Goal: Check status: Check status

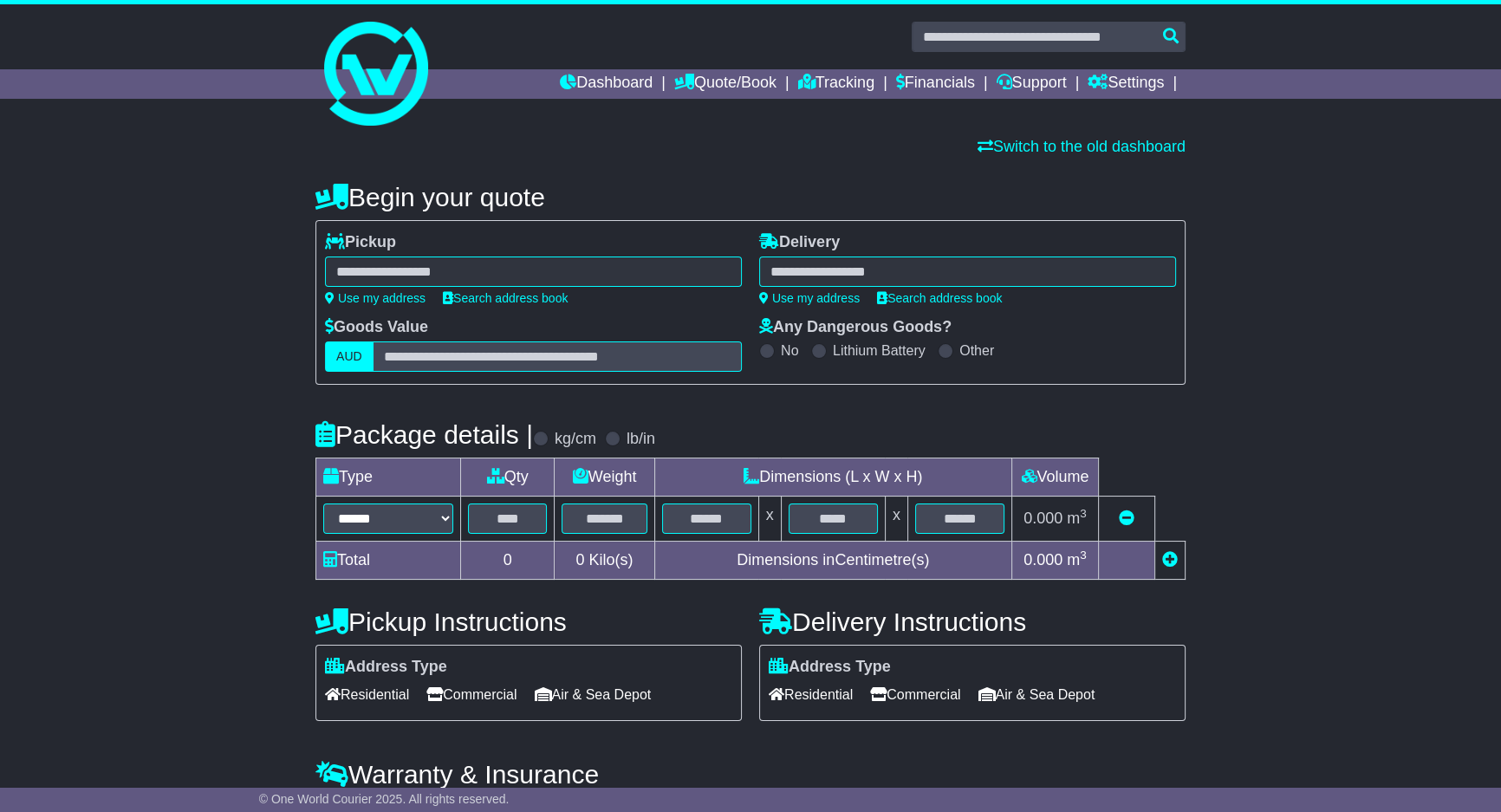
click at [629, 344] on input "text" at bounding box center [557, 356] width 370 height 30
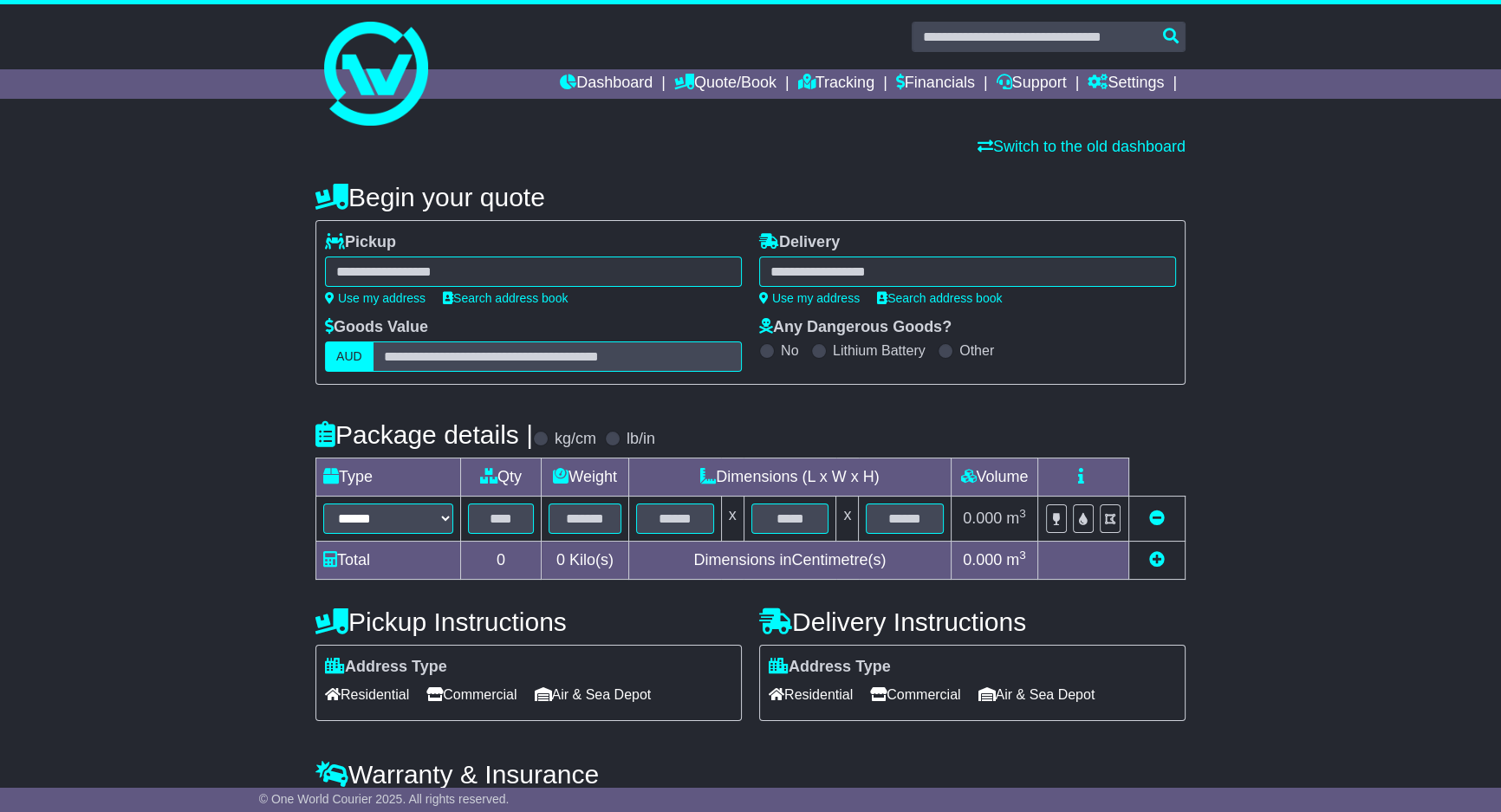
click at [632, 343] on input "text" at bounding box center [557, 356] width 370 height 30
click at [631, 341] on input "text" at bounding box center [557, 356] width 370 height 30
click at [632, 322] on div "Goods Value AUD" at bounding box center [533, 344] width 417 height 53
click at [801, 80] on link "Tracking" at bounding box center [837, 84] width 76 height 29
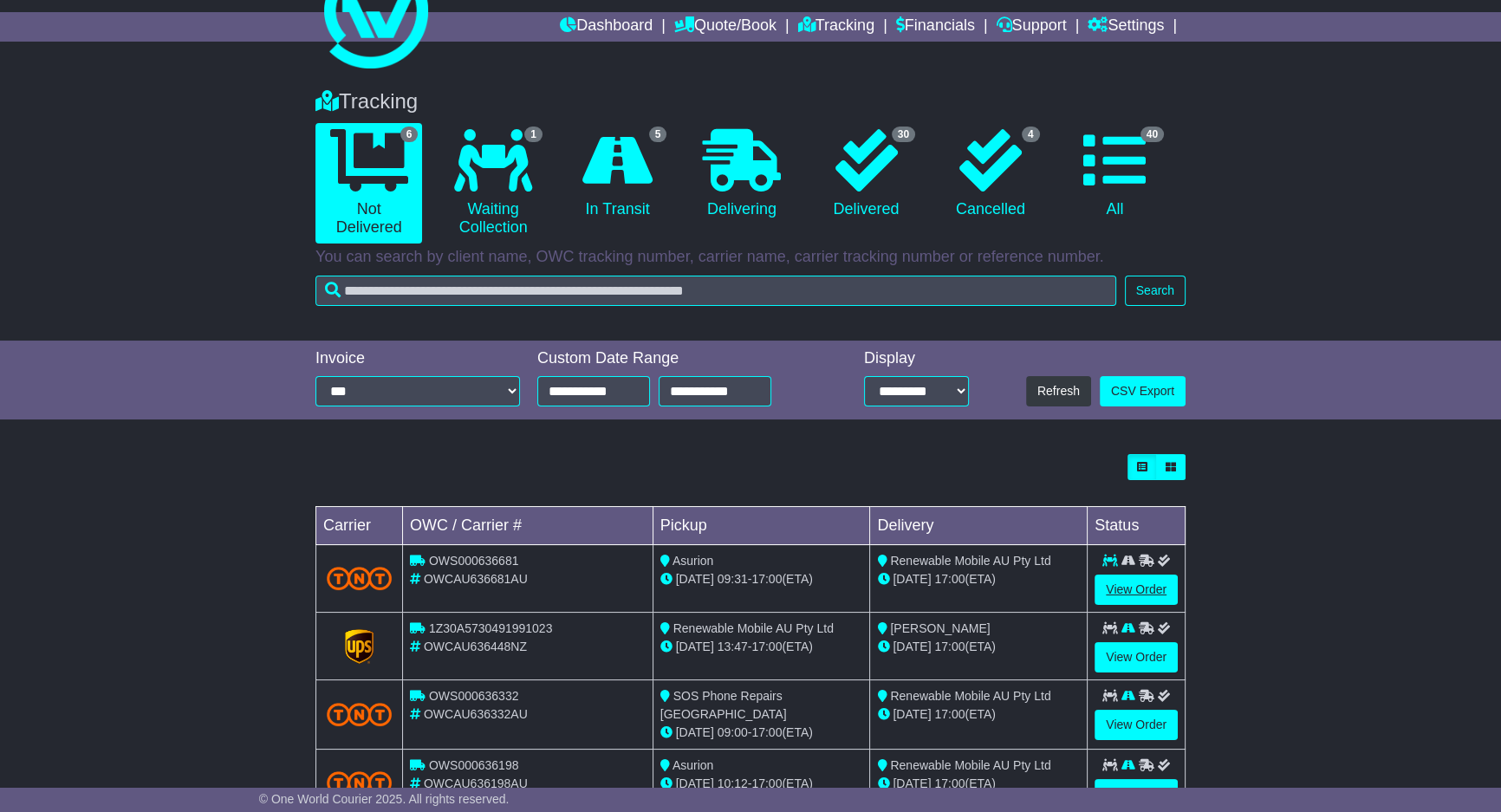
scroll to position [104, 0]
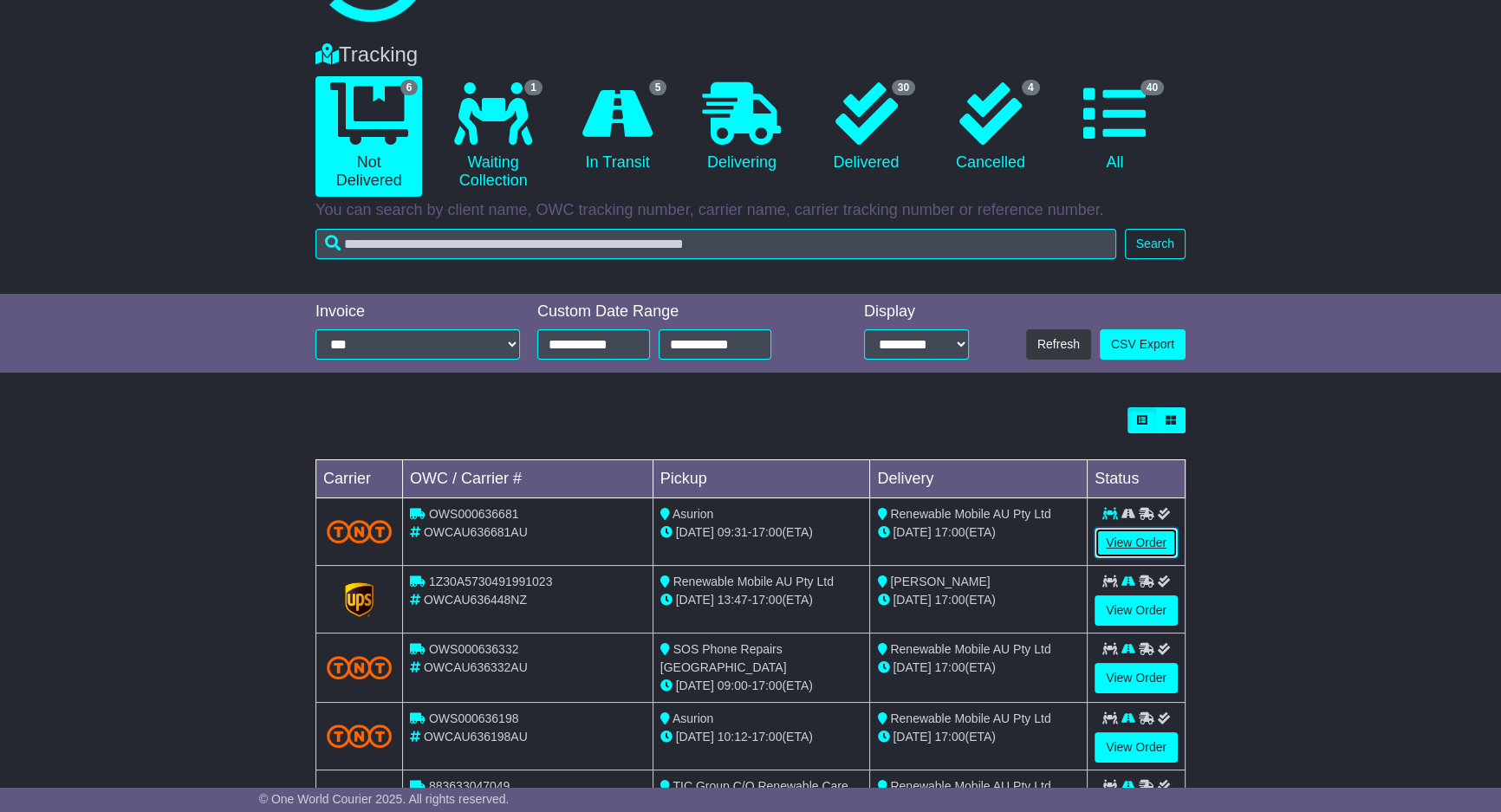
click at [1140, 546] on link "View Order" at bounding box center [1136, 543] width 84 height 30
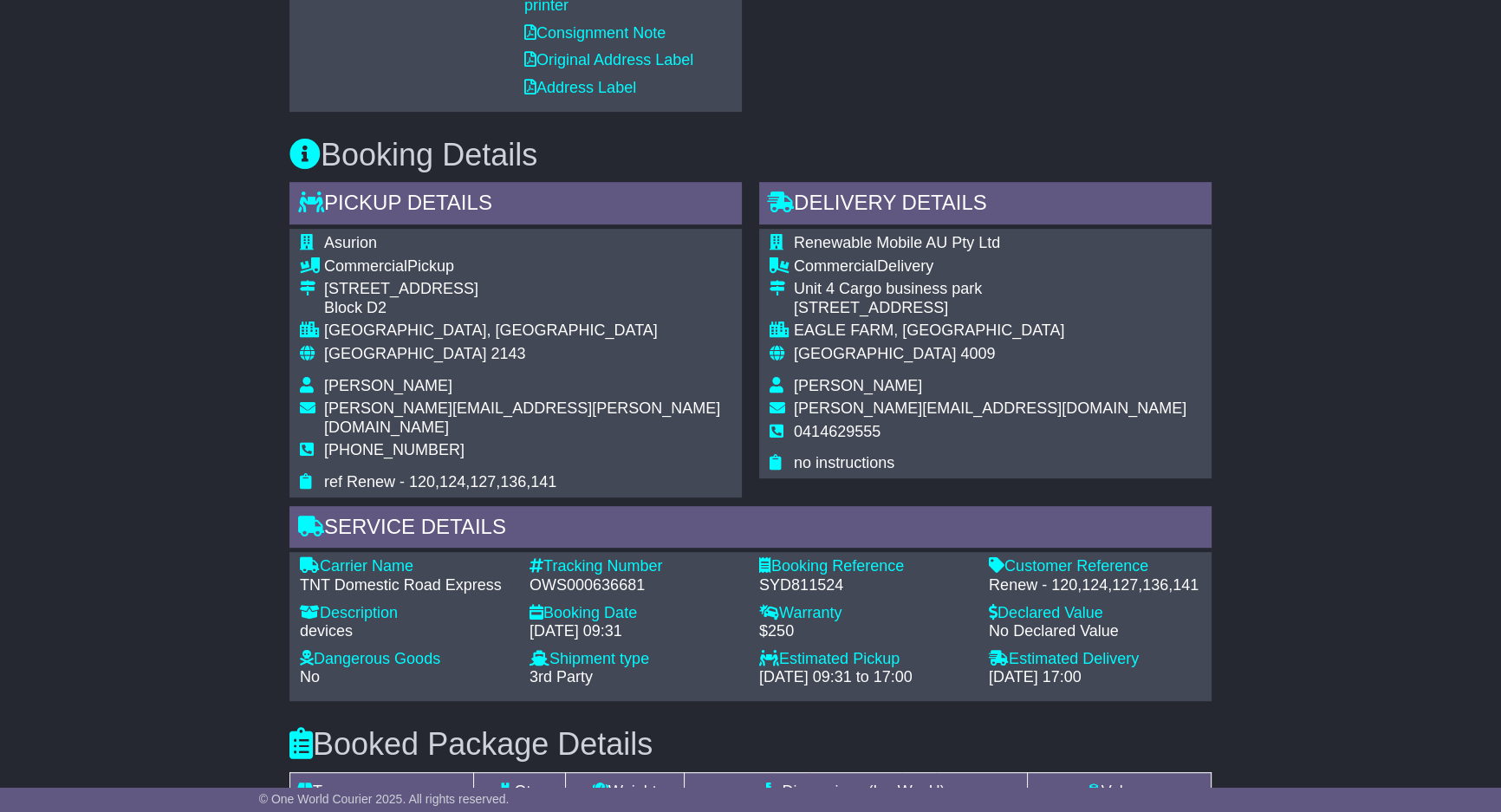
scroll to position [1049, 0]
